Goal: Task Accomplishment & Management: Use online tool/utility

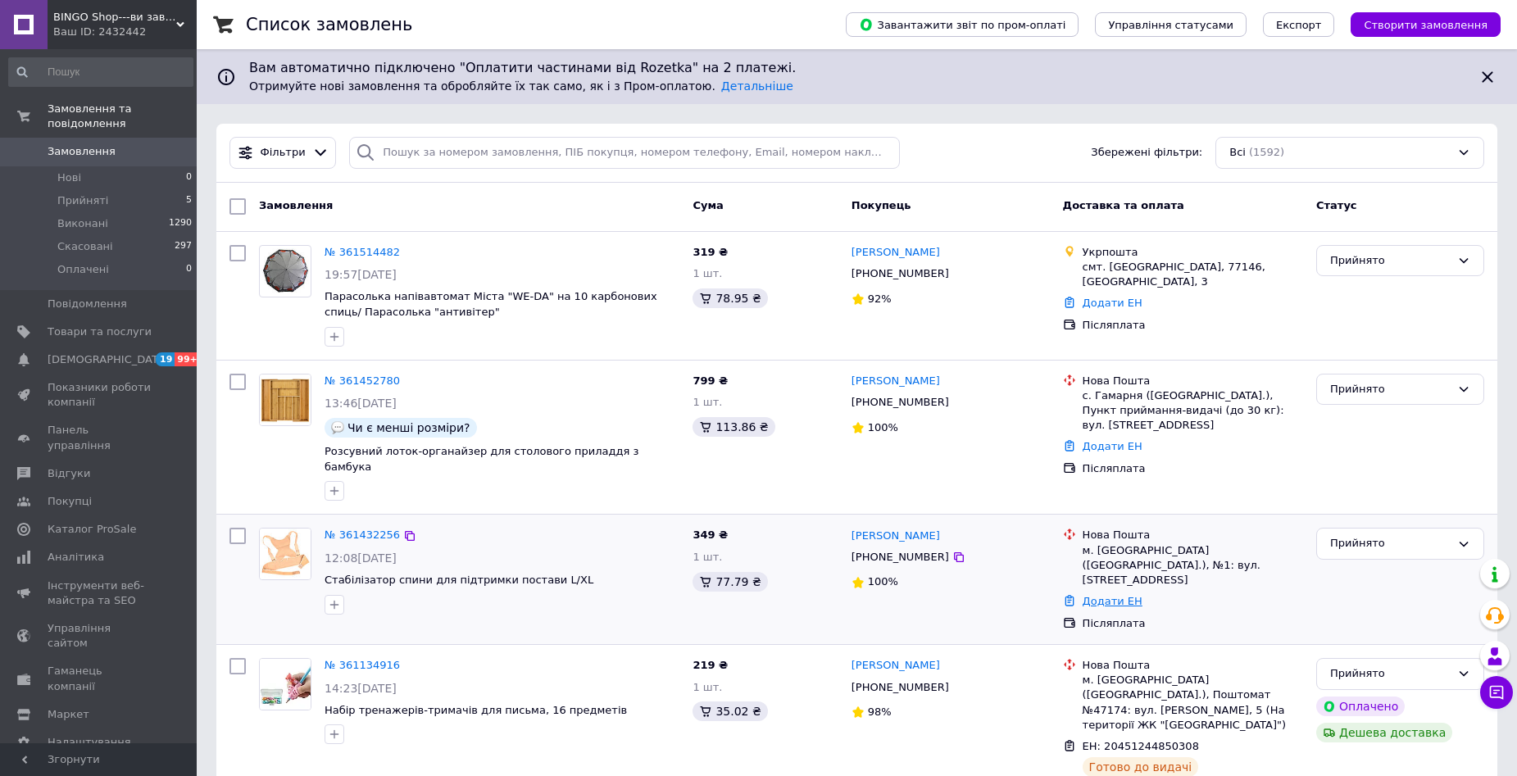
click at [1111, 595] on link "Додати ЕН" at bounding box center [1113, 601] width 60 height 12
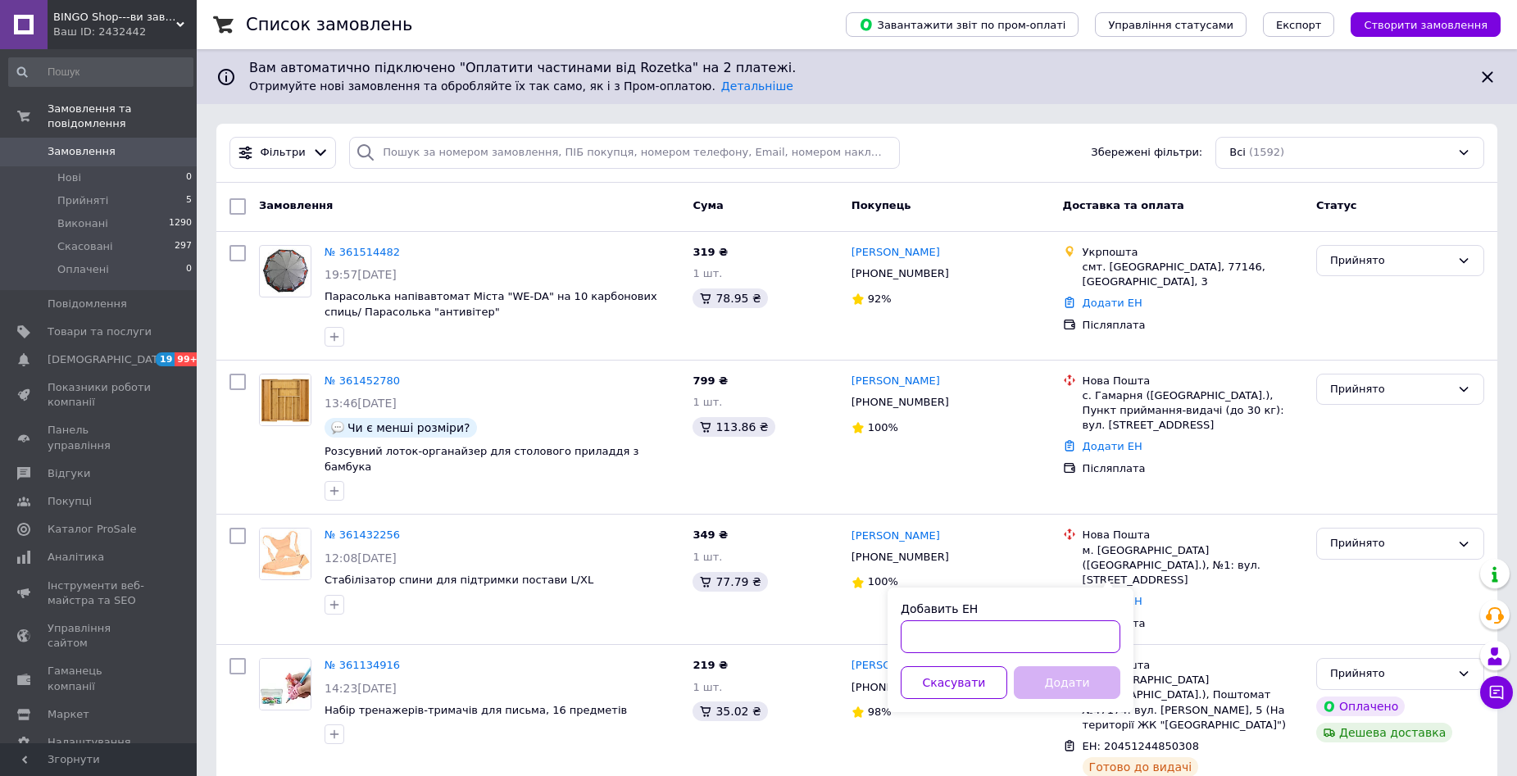
click at [965, 634] on input "Добавить ЕН" at bounding box center [1011, 636] width 220 height 33
paste input "20400477488511"
type input "20400477488511"
click at [1069, 689] on button "Додати" at bounding box center [1067, 682] width 107 height 33
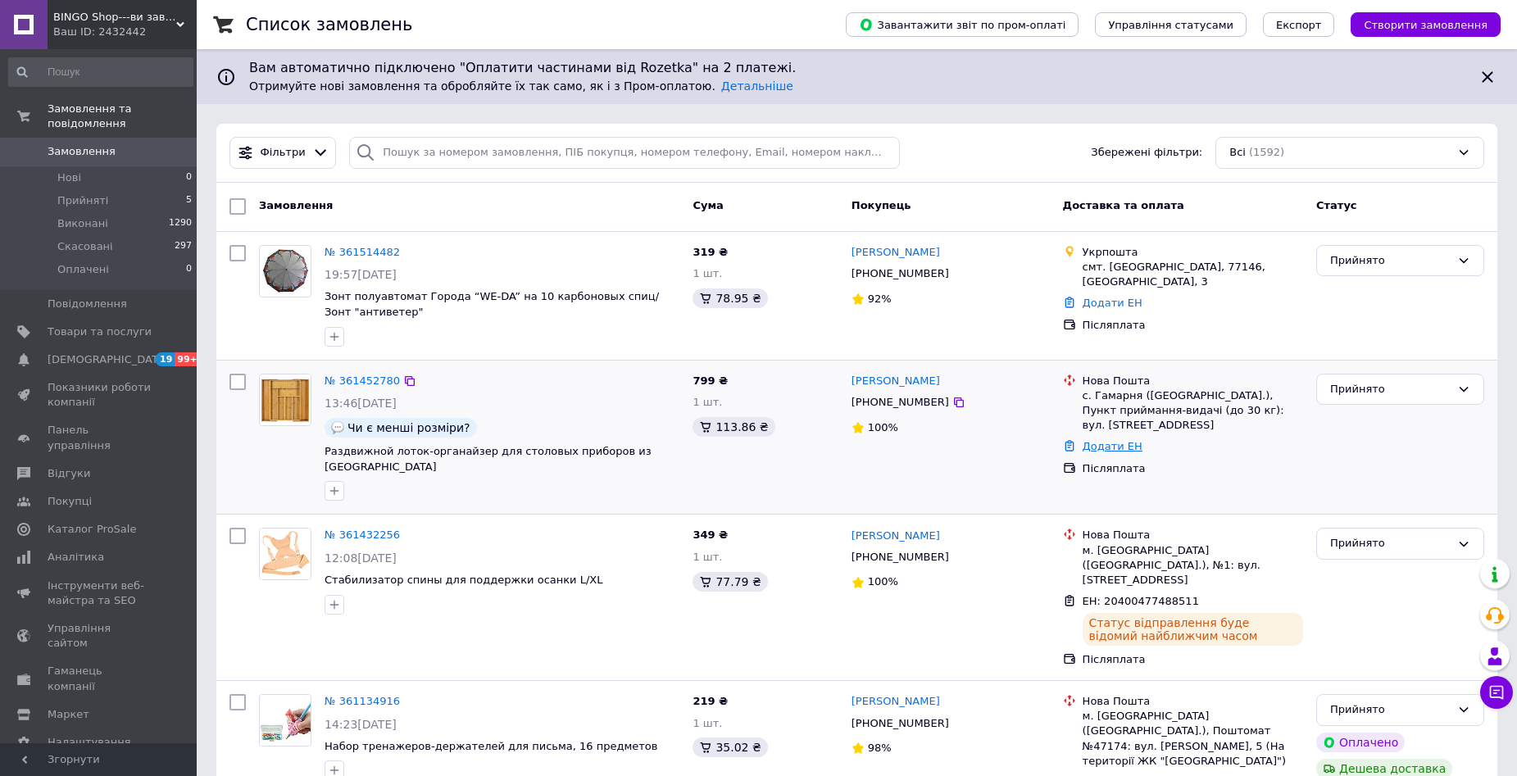
click at [1119, 449] on link "Додати ЕН" at bounding box center [1113, 446] width 60 height 12
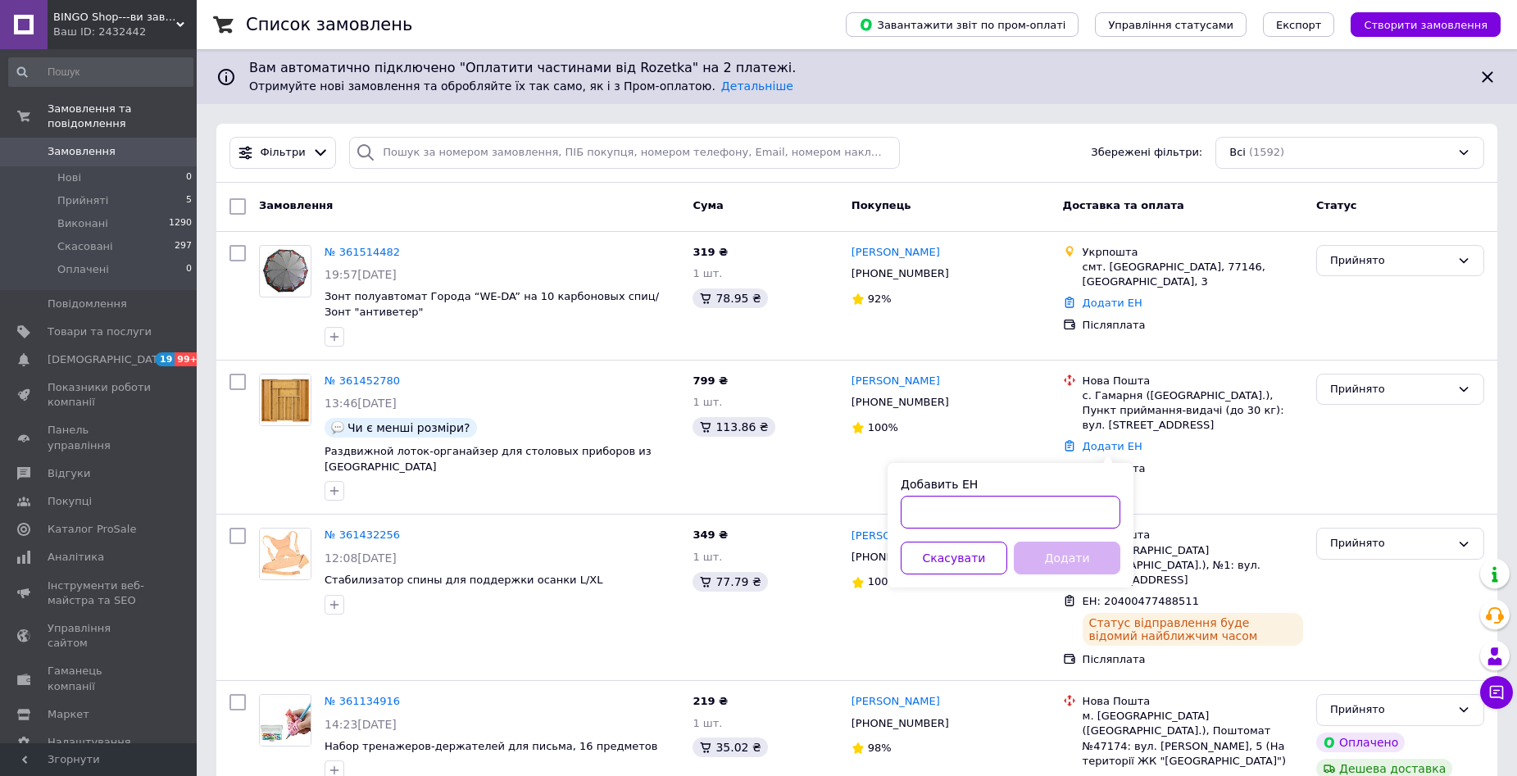
click at [992, 520] on input "Добавить ЕН" at bounding box center [1011, 512] width 220 height 33
paste input "20400477488725"
type input "20400477488725"
click at [1078, 562] on button "Додати" at bounding box center [1067, 558] width 107 height 33
